Goal: Download file/media

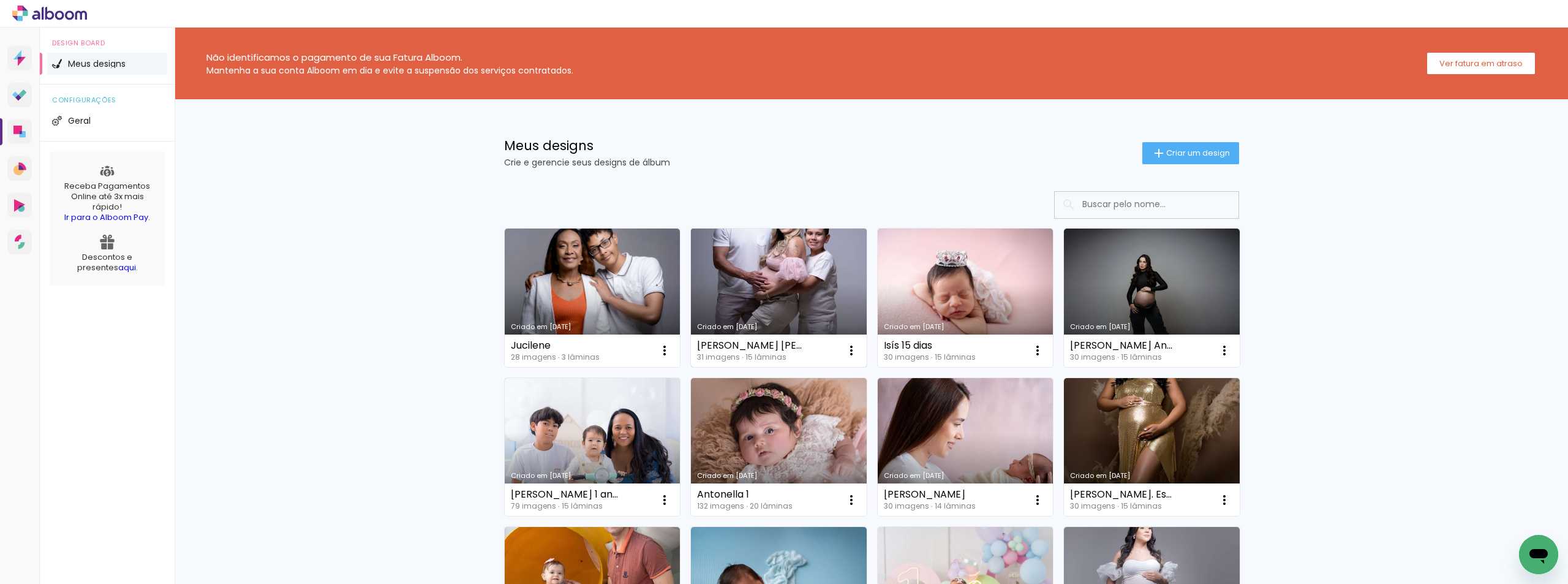
click at [793, 317] on link "Criado em [DATE]" at bounding box center [779, 298] width 176 height 139
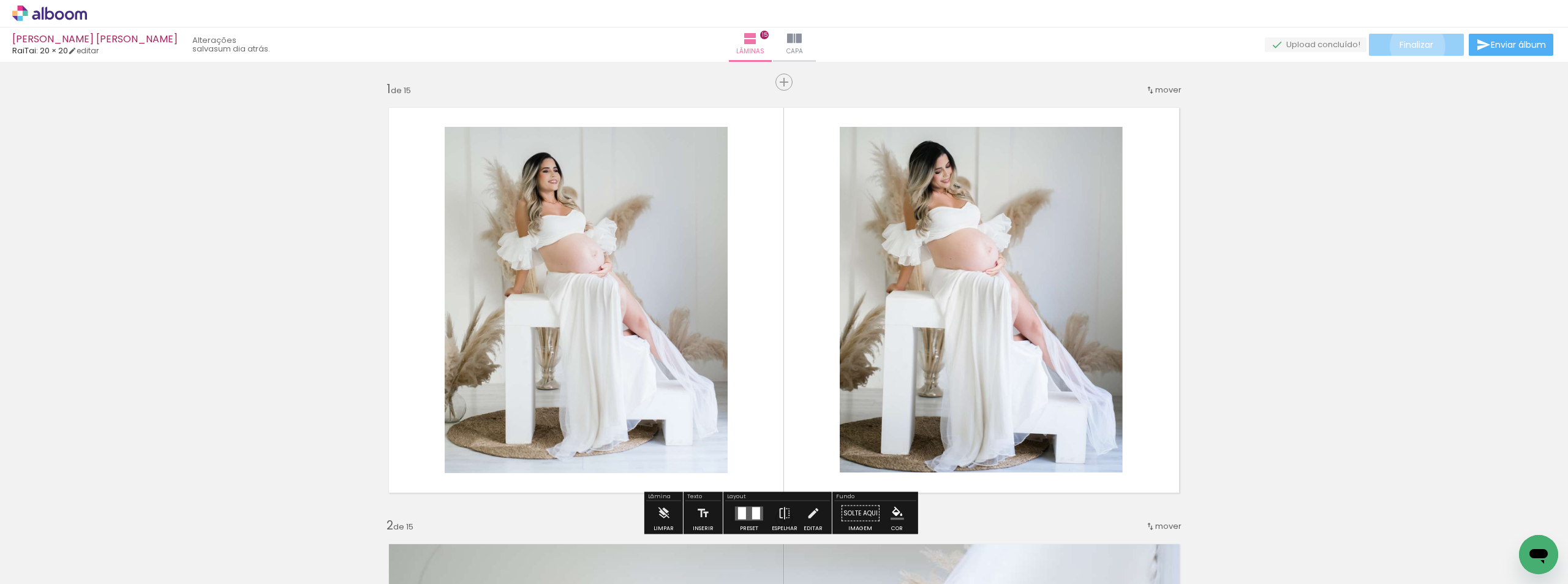
click at [1413, 46] on span "Finalizar" at bounding box center [1417, 45] width 34 height 9
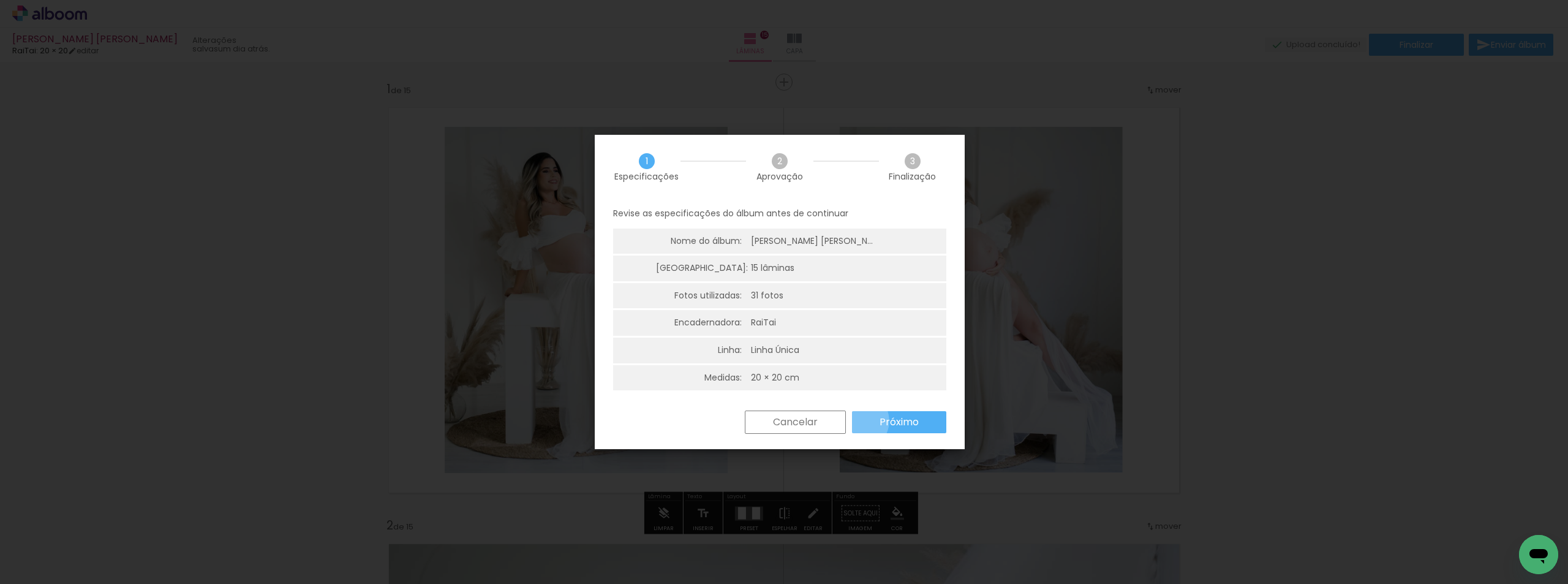
click at [860, 421] on paper-button "Próximo" at bounding box center [899, 422] width 94 height 22
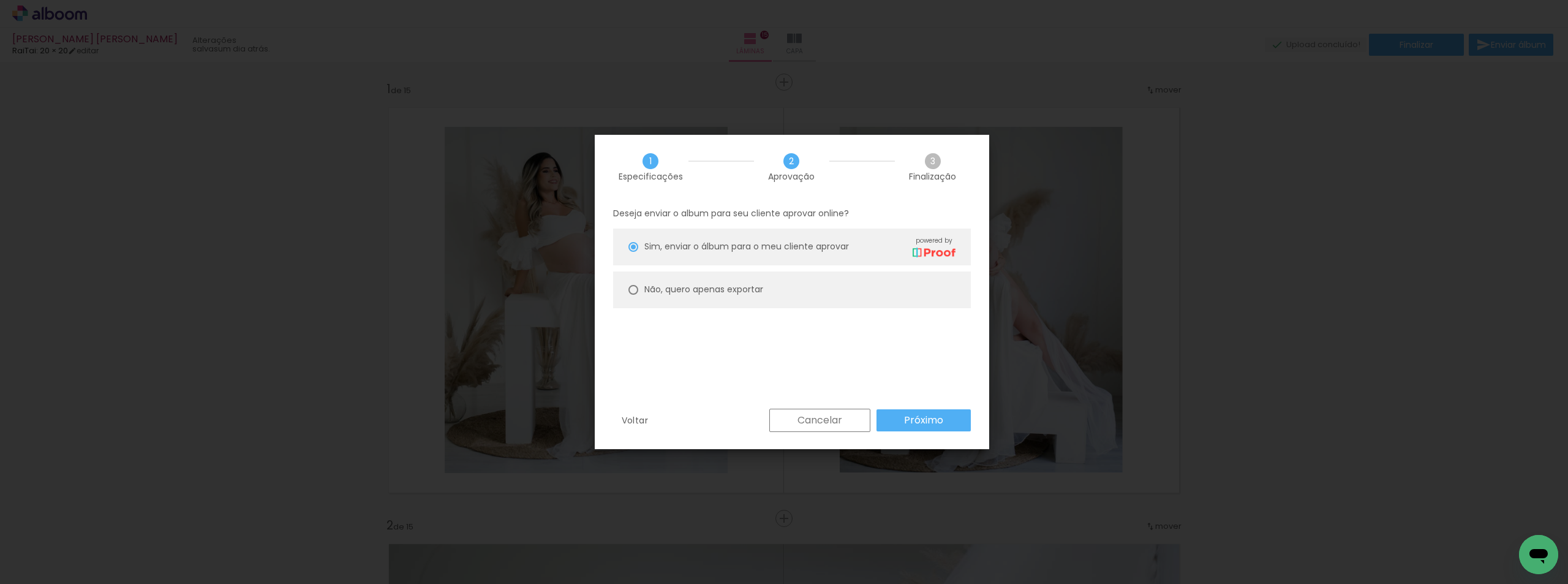
click at [821, 296] on paper-radio-button "Não, quero apenas exportar" at bounding box center [792, 290] width 358 height 37
type paper-radio-button "on"
click at [0, 0] on slot "Próximo" at bounding box center [0, 0] width 0 height 0
type input "Alta, 300 DPI"
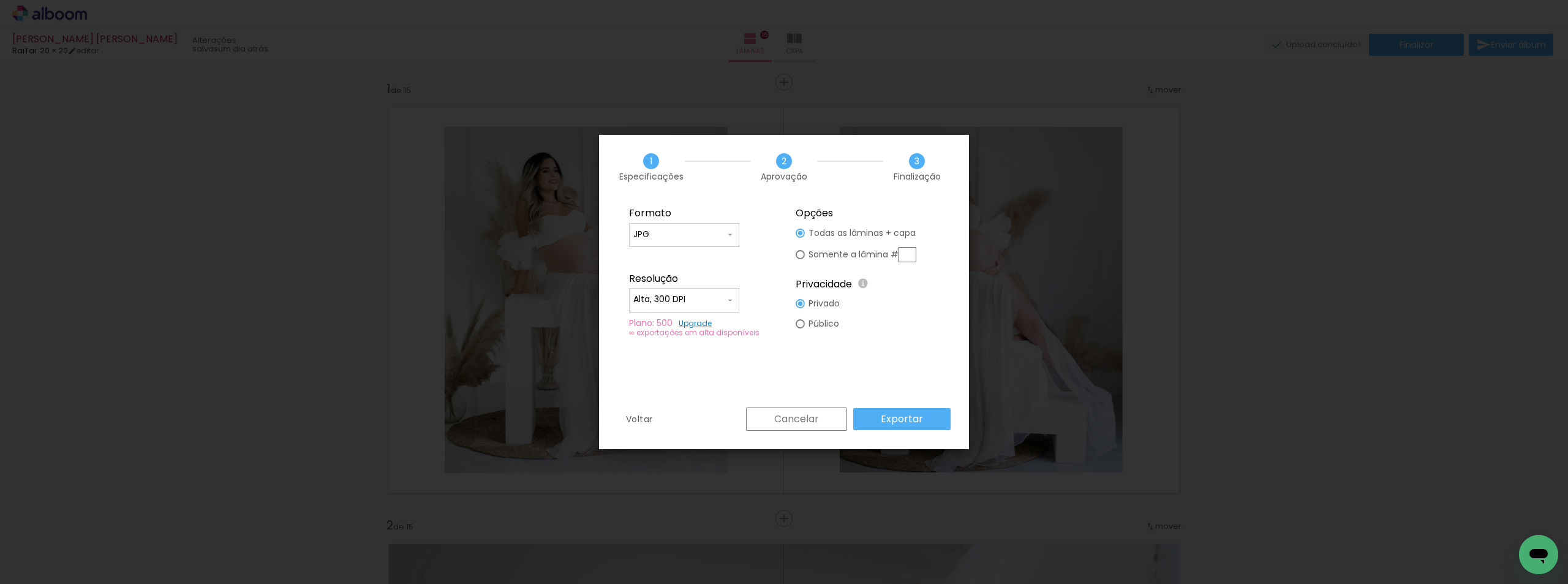
click at [0, 0] on slot "Exportar" at bounding box center [0, 0] width 0 height 0
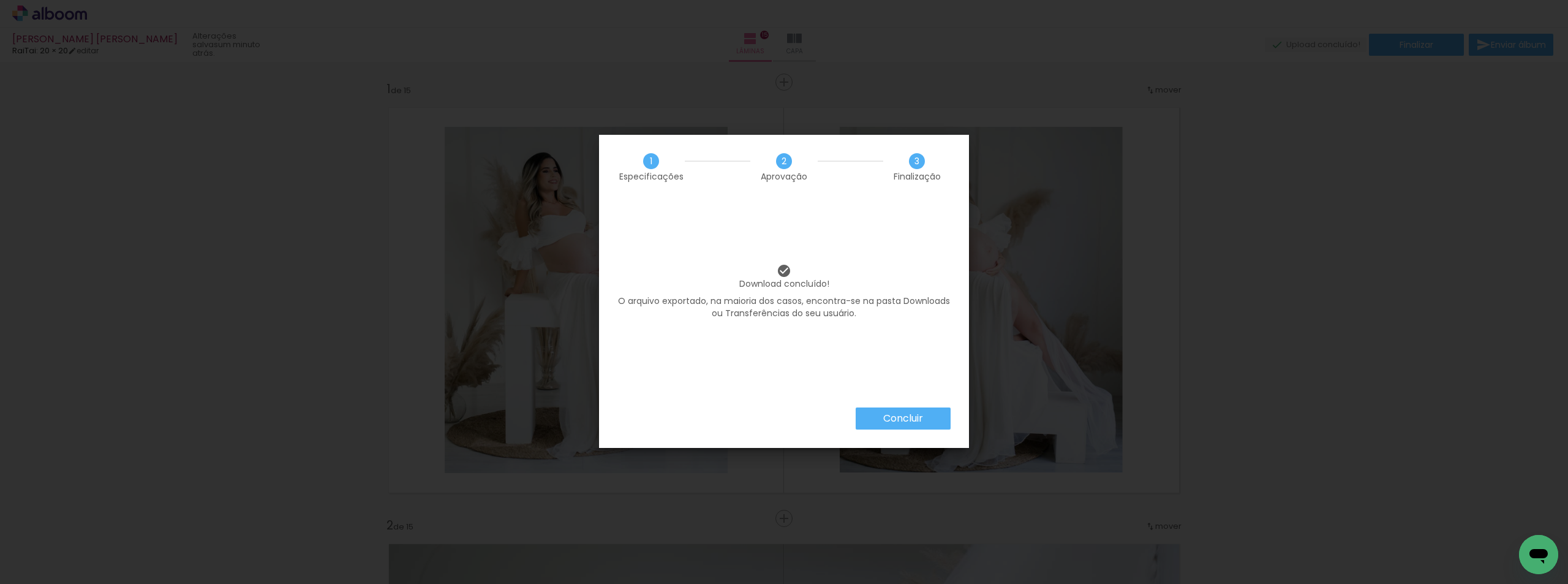
click at [904, 428] on paper-button "Concluir" at bounding box center [903, 419] width 95 height 22
